Goal: Find specific page/section: Find specific page/section

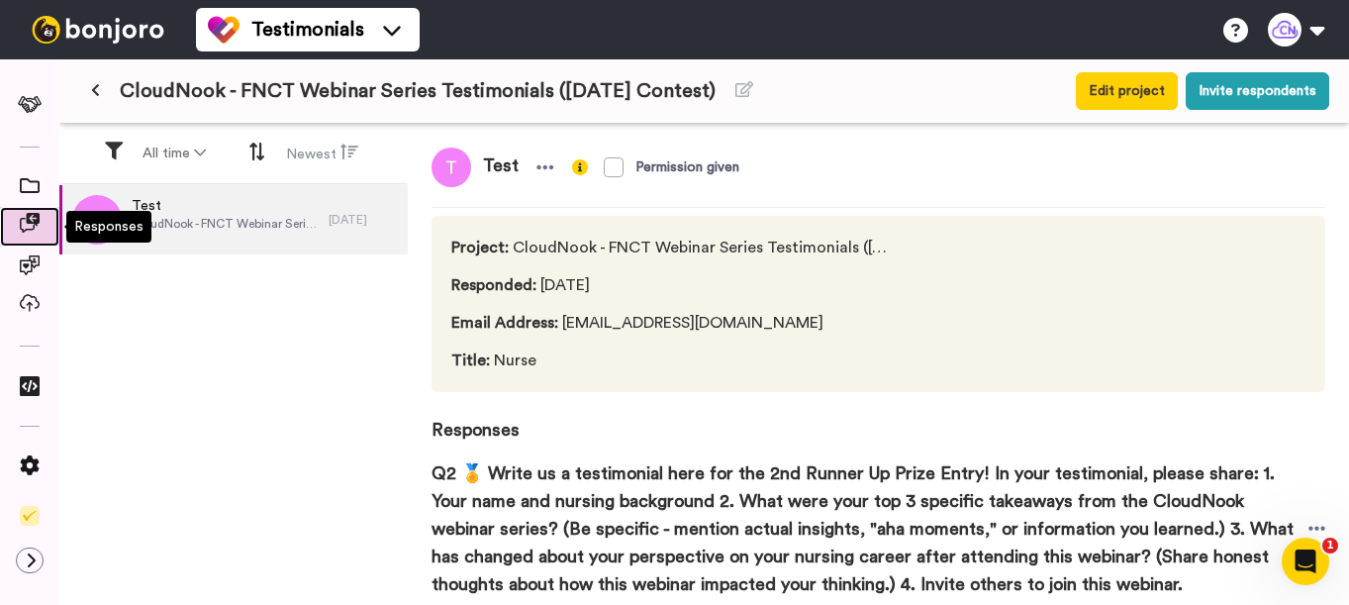
click at [29, 229] on icon at bounding box center [30, 223] width 20 height 20
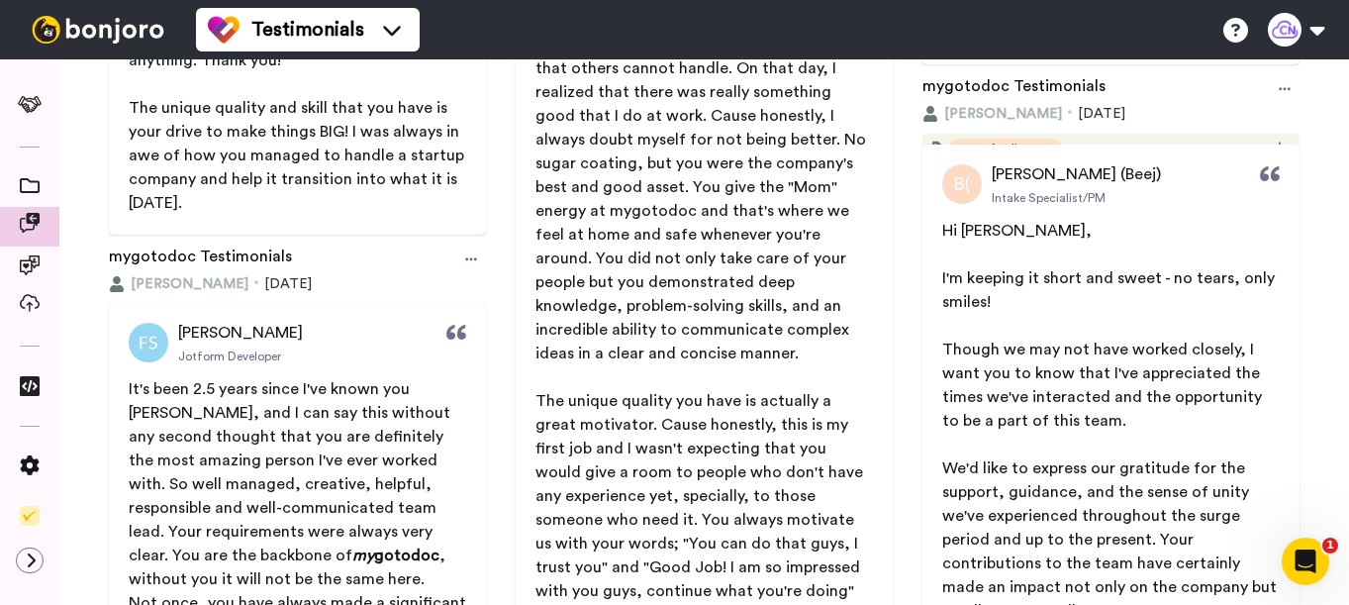
scroll to position [1306, 0]
